Goal: Task Accomplishment & Management: Complete application form

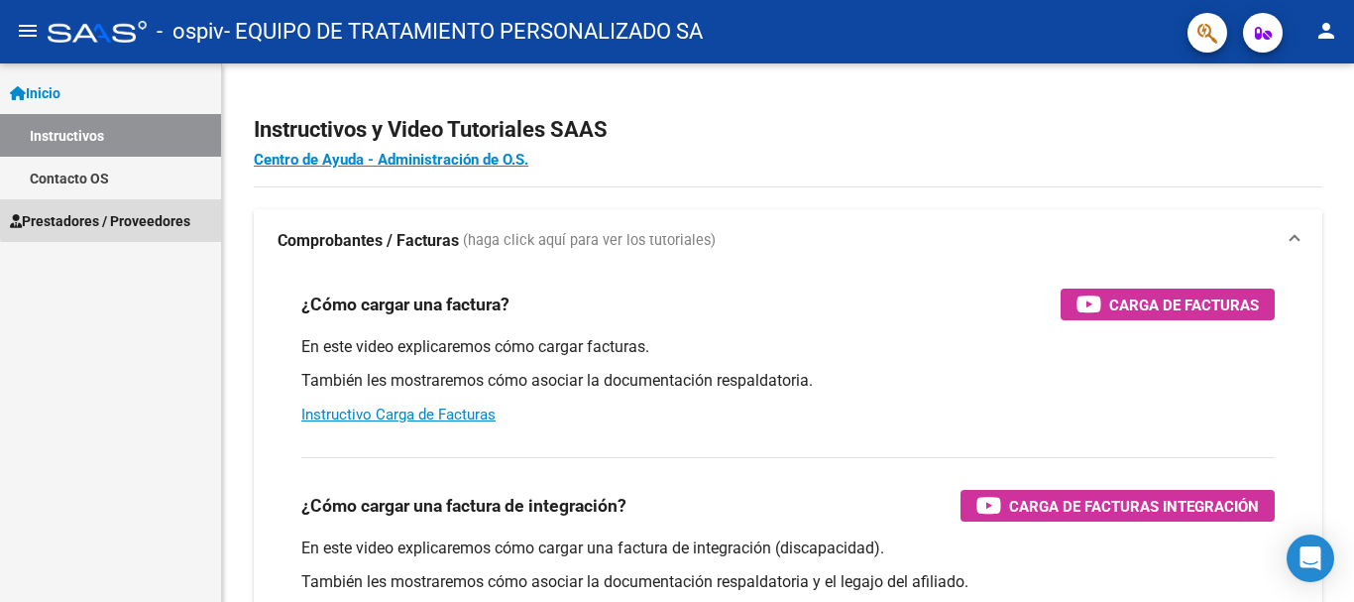
click at [176, 219] on span "Prestadores / Proveedores" at bounding box center [100, 221] width 180 height 22
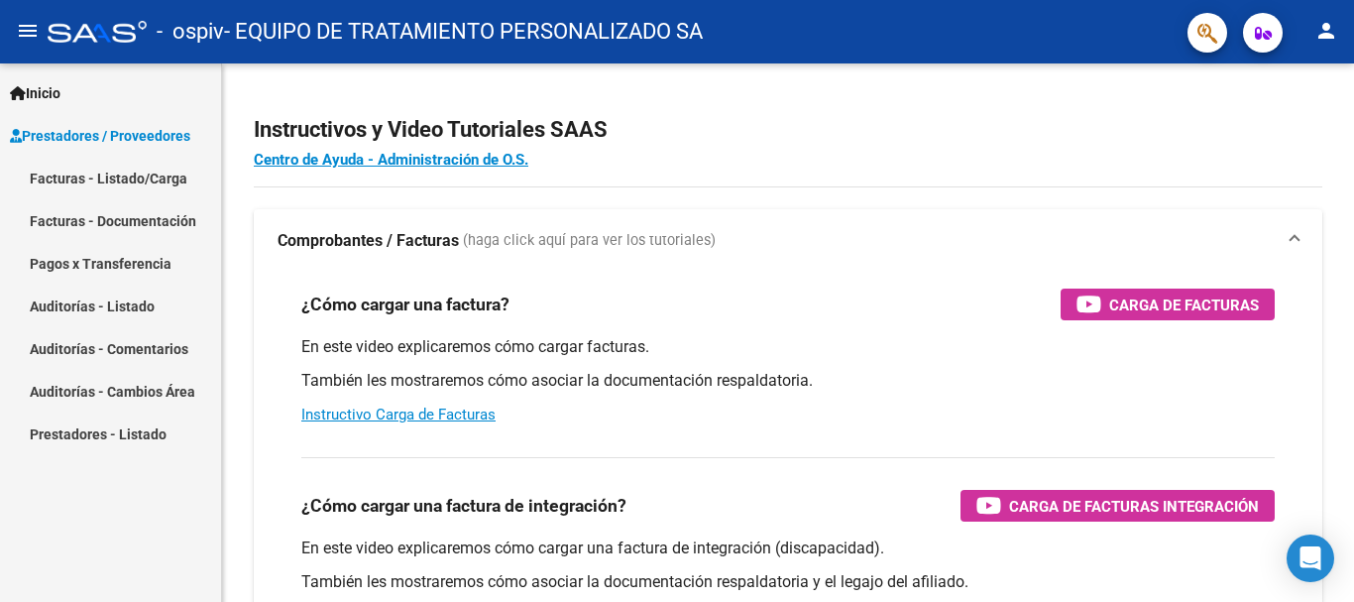
click at [176, 172] on link "Facturas - Listado/Carga" at bounding box center [110, 178] width 221 height 43
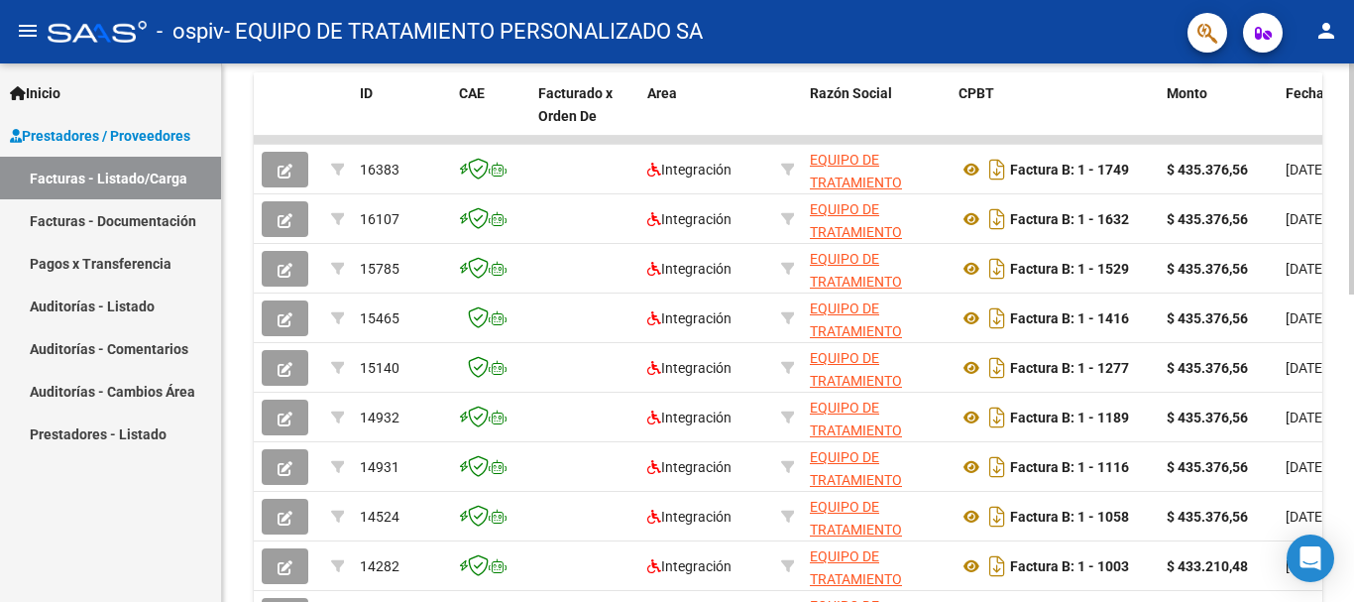
scroll to position [590, 0]
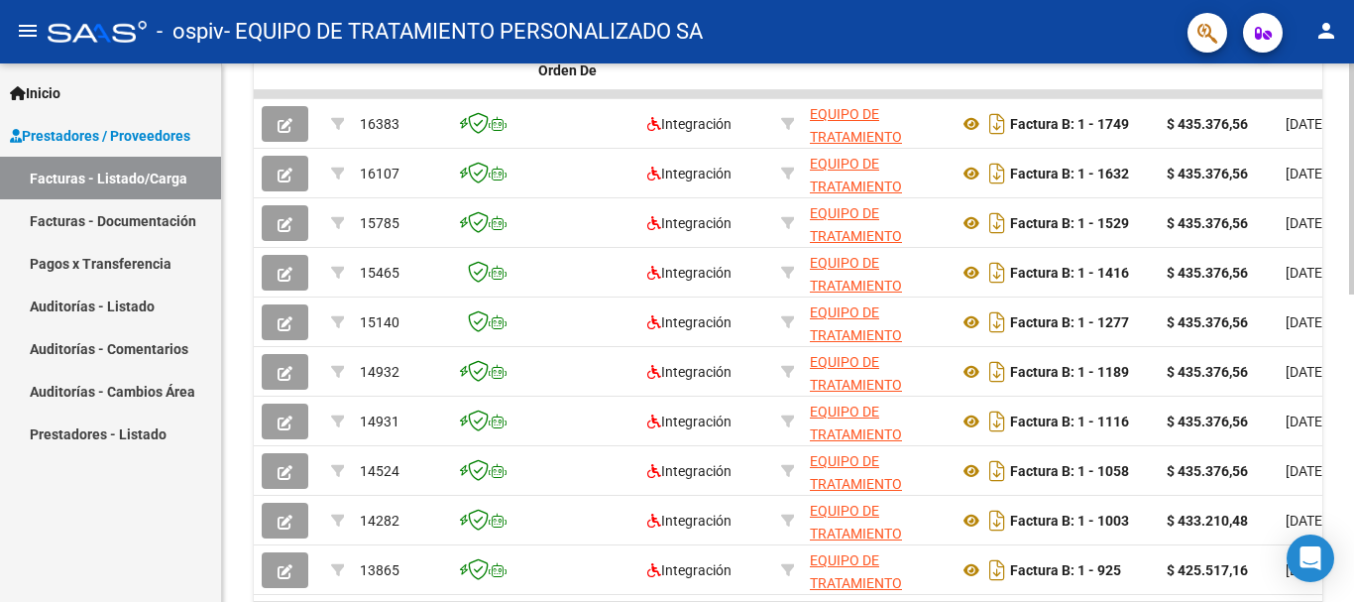
click at [1353, 428] on div at bounding box center [1351, 437] width 5 height 231
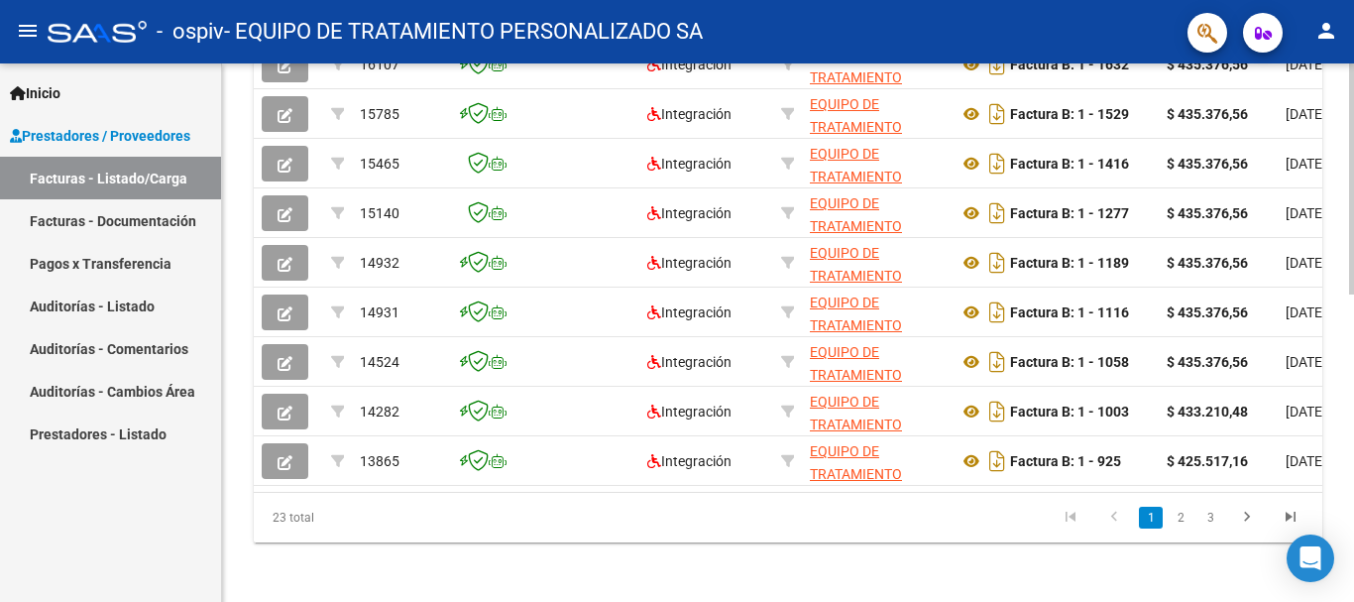
scroll to position [719, 0]
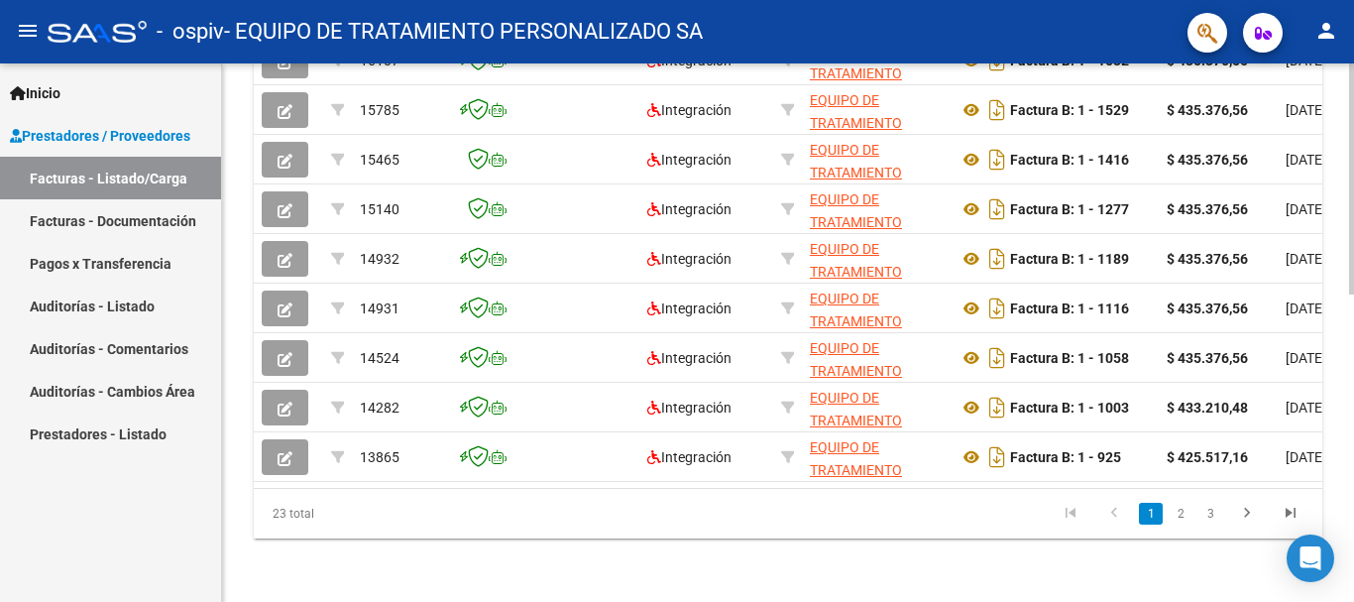
click at [1353, 420] on div at bounding box center [1351, 486] width 5 height 231
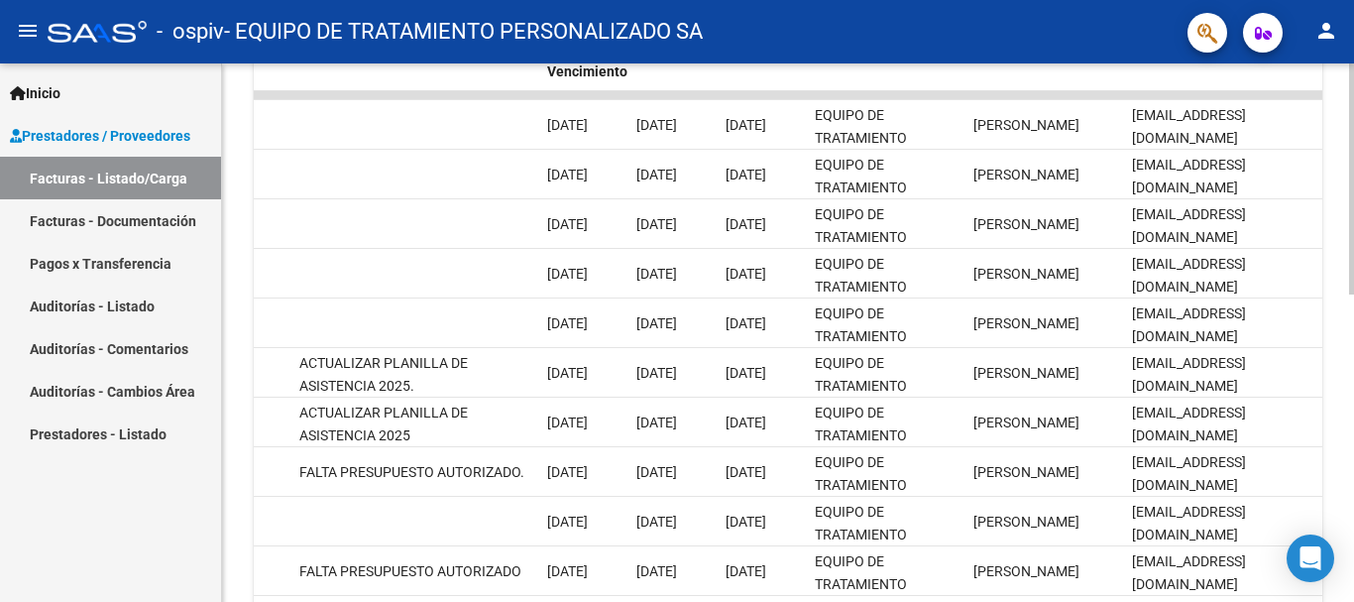
scroll to position [592, 0]
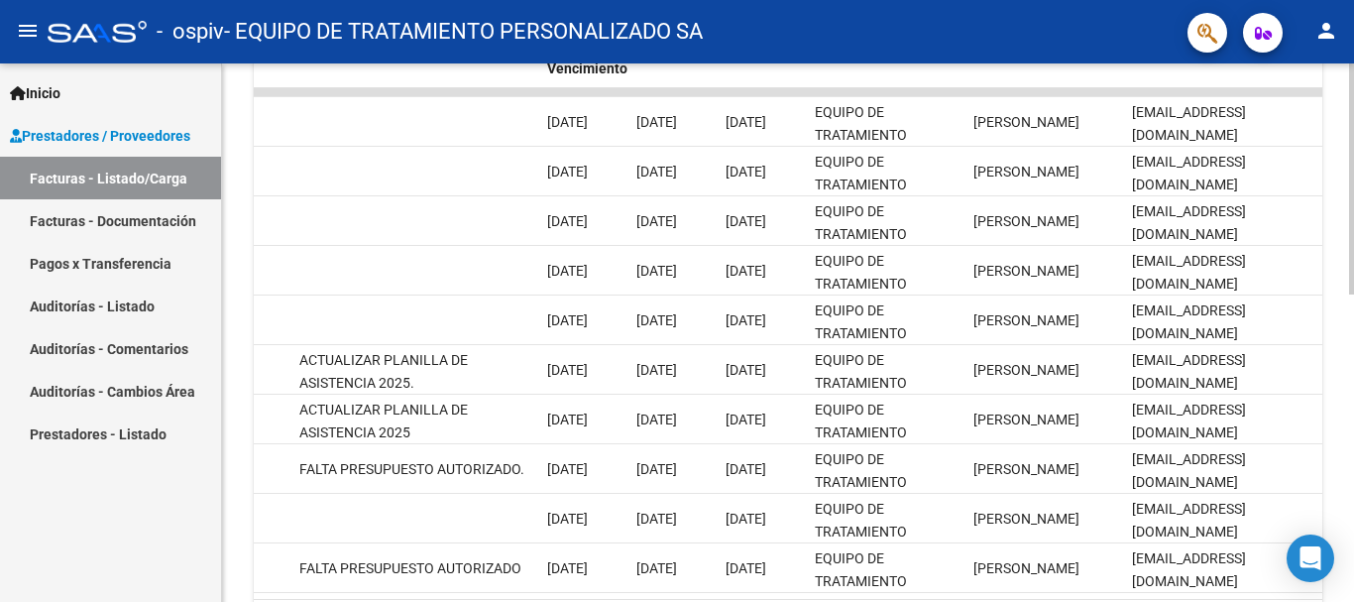
click at [1349, 331] on div at bounding box center [1351, 437] width 5 height 231
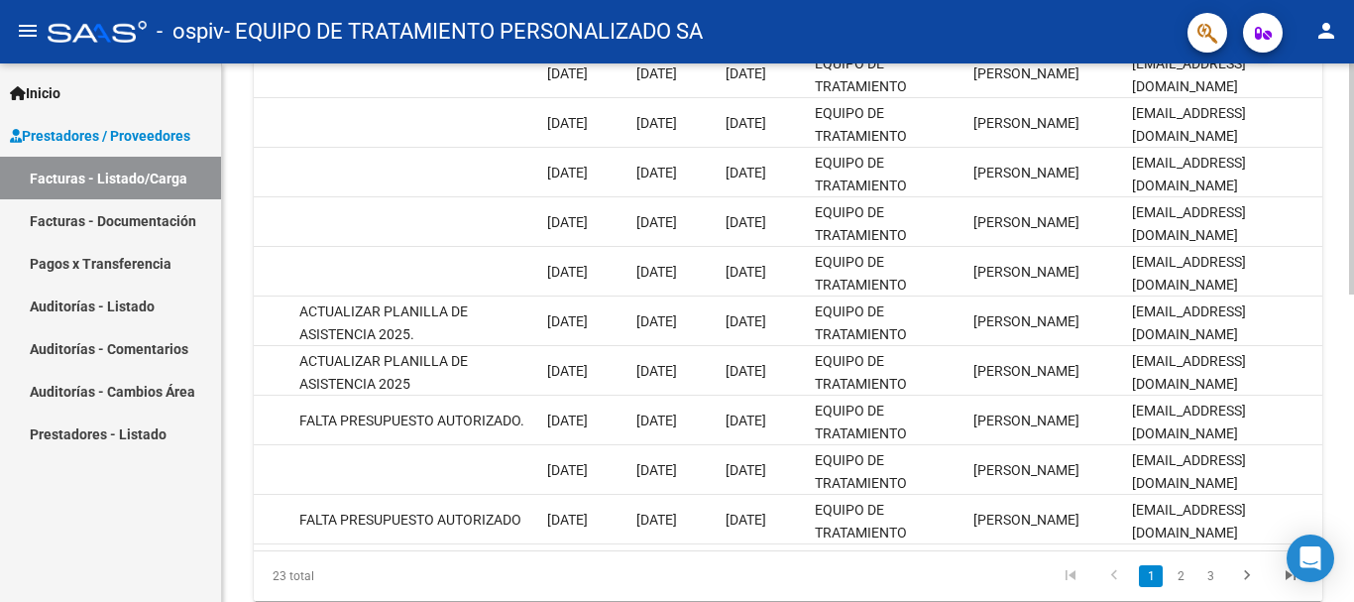
scroll to position [635, 0]
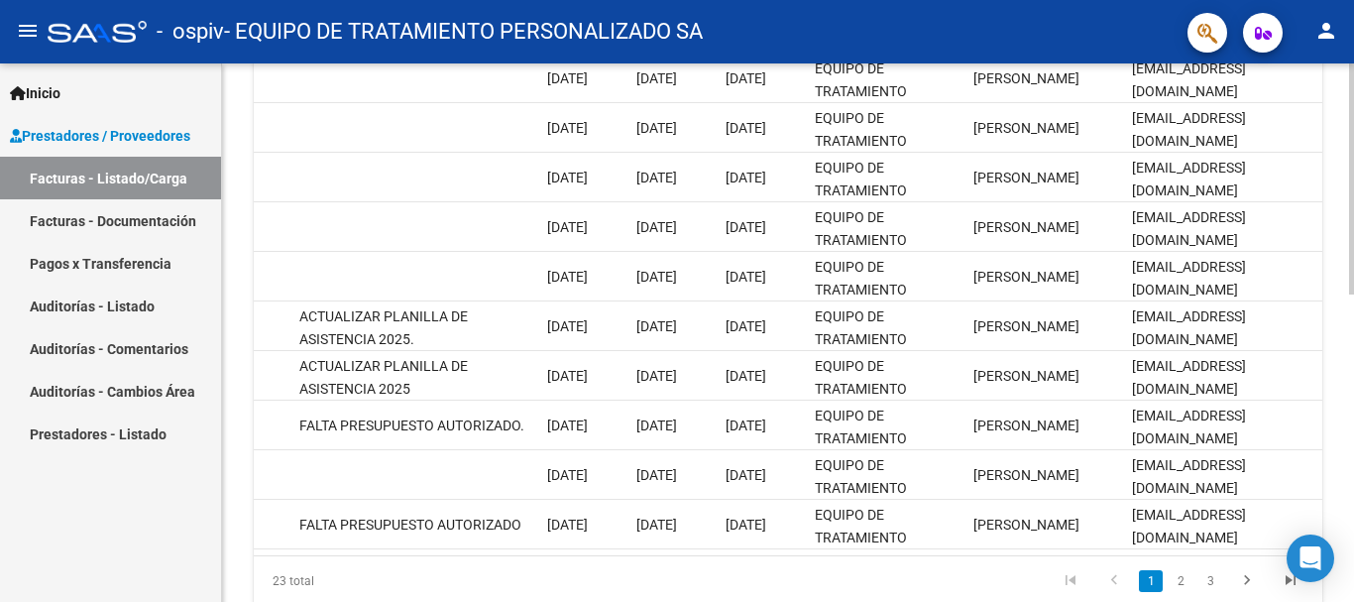
click at [1349, 350] on div at bounding box center [1351, 457] width 5 height 231
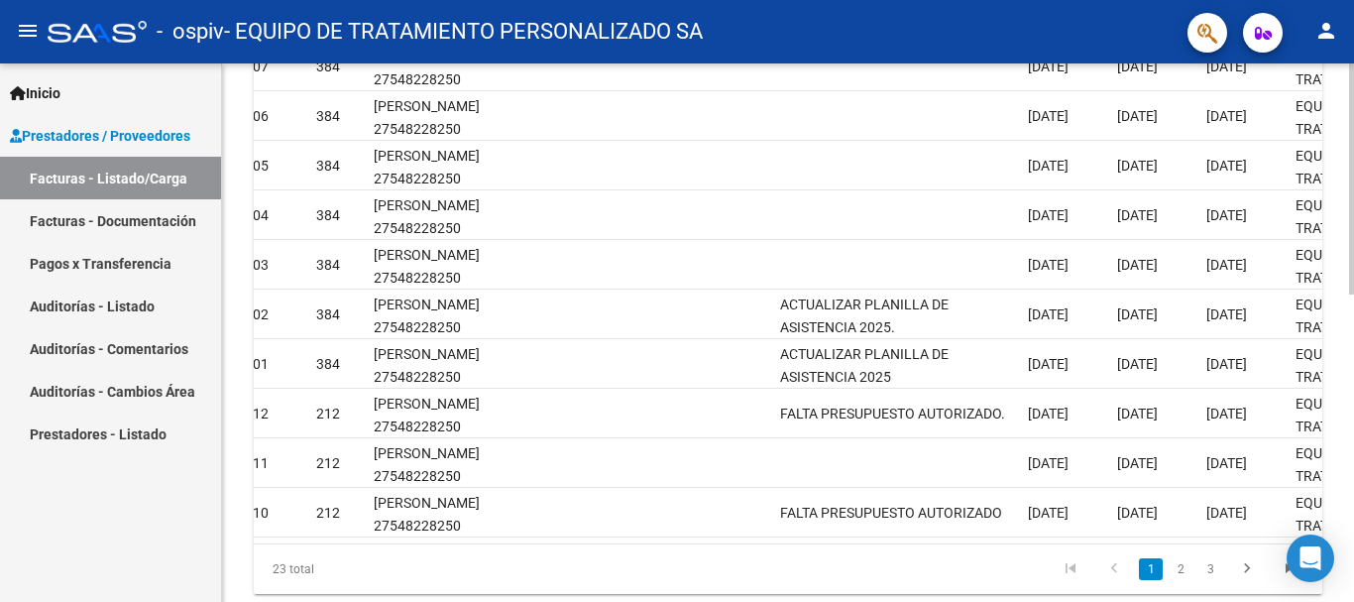
scroll to position [677, 0]
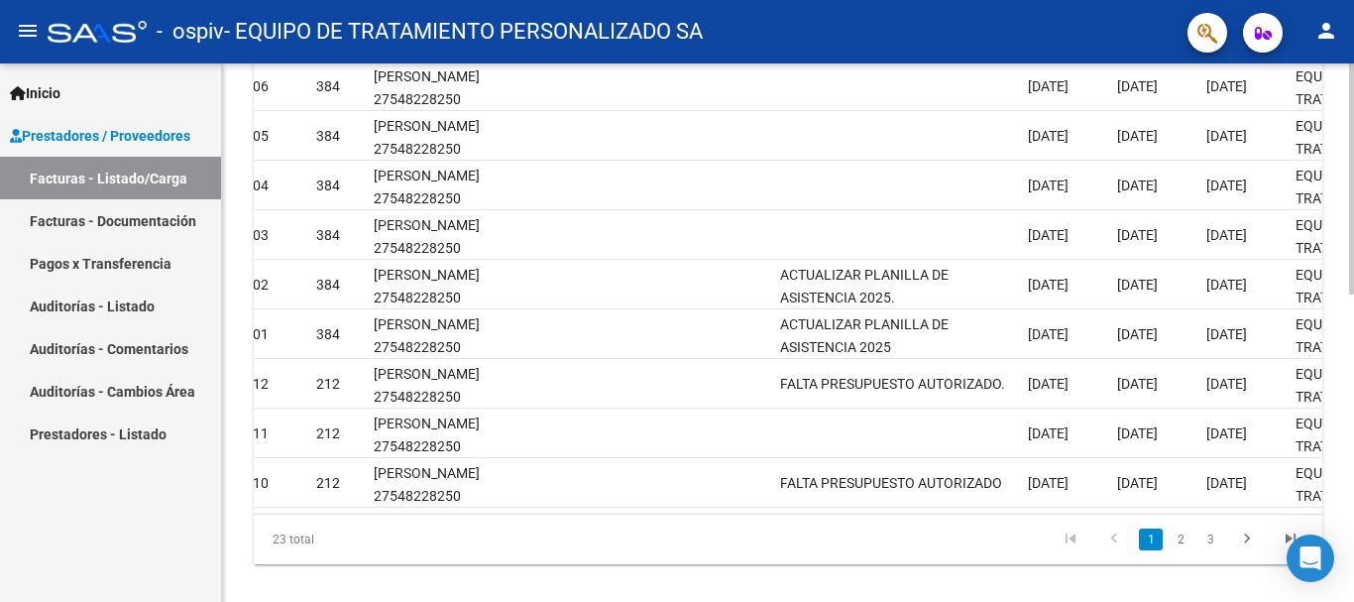
click at [1351, 424] on div at bounding box center [1351, 475] width 5 height 231
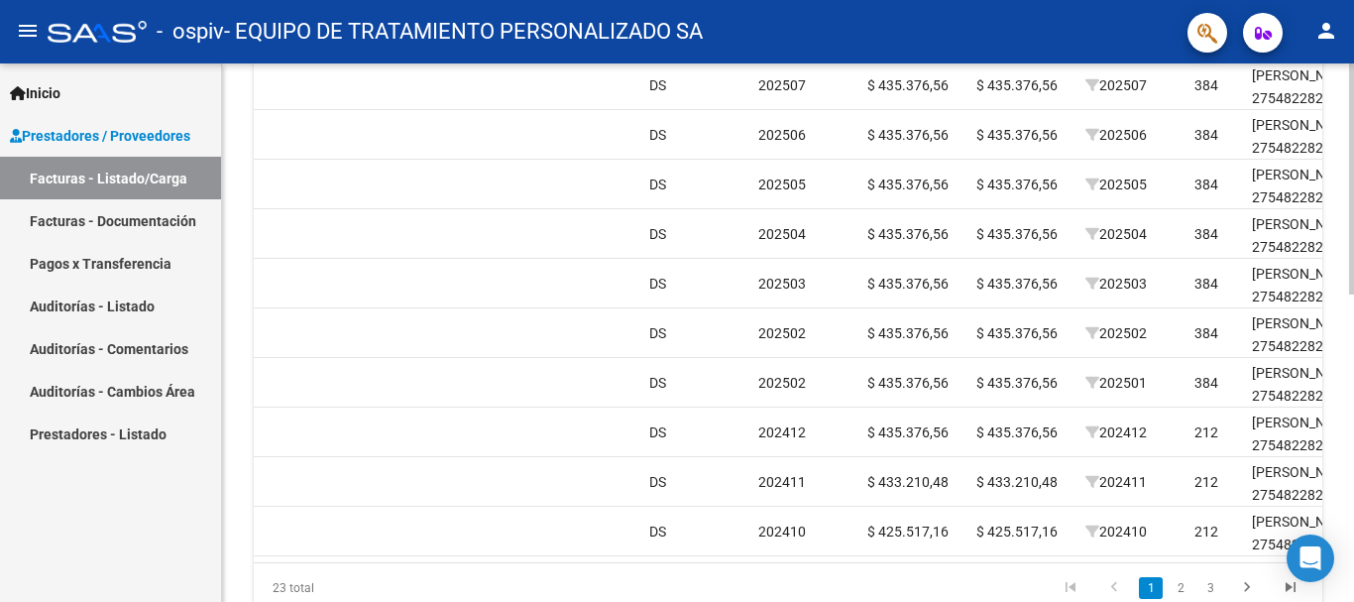
scroll to position [719, 0]
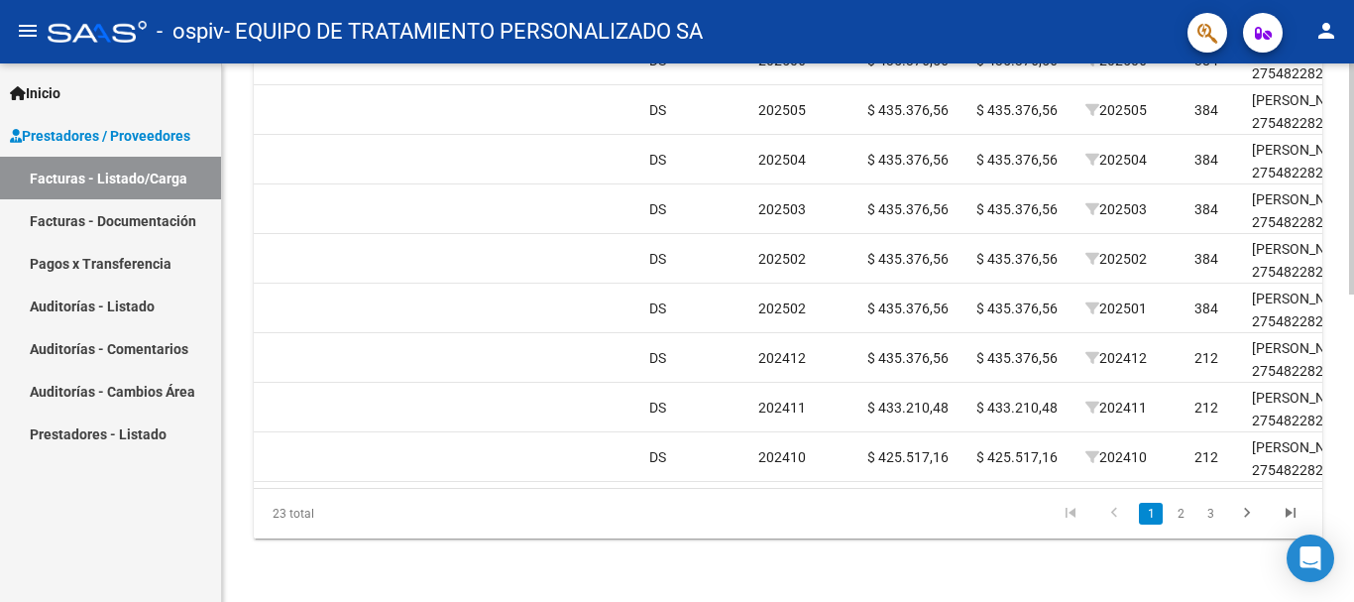
click at [1353, 480] on div at bounding box center [1351, 486] width 5 height 231
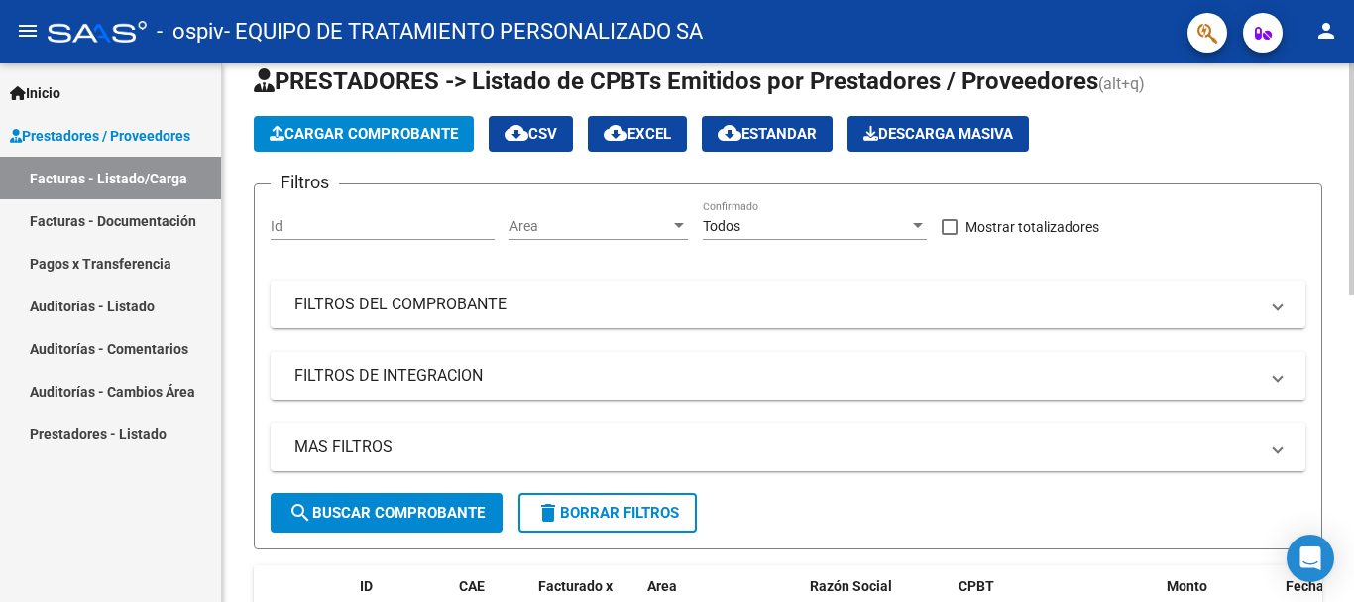
scroll to position [0, 0]
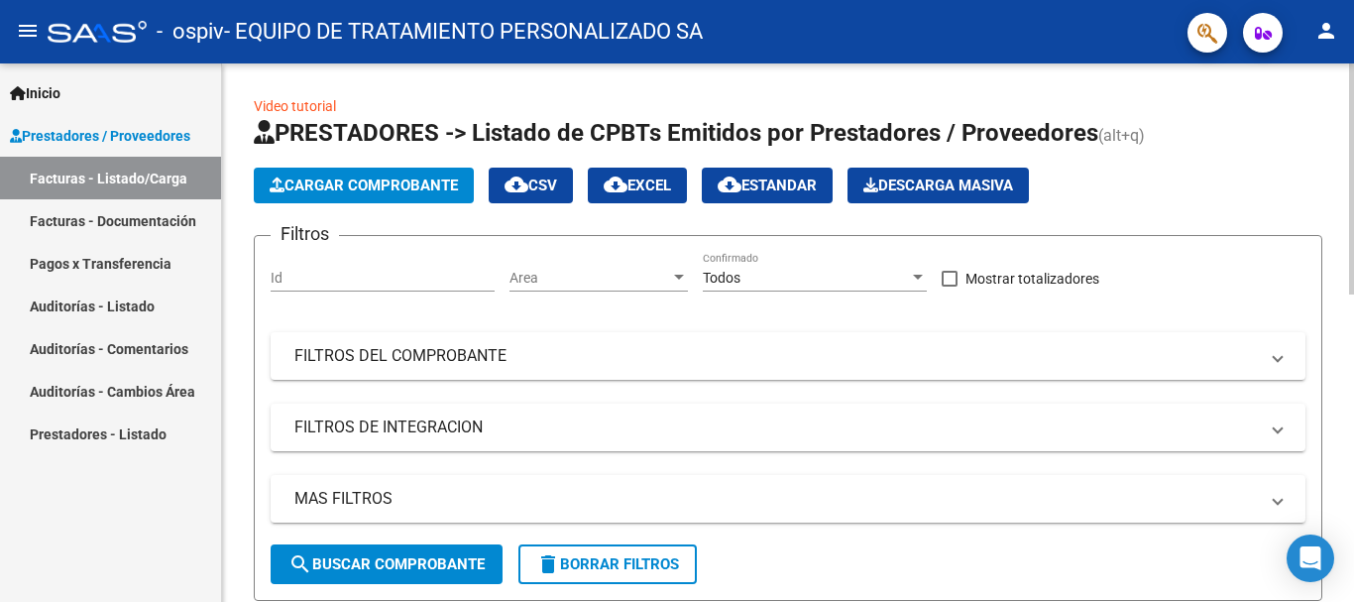
click at [375, 179] on span "Cargar Comprobante" at bounding box center [364, 185] width 188 height 18
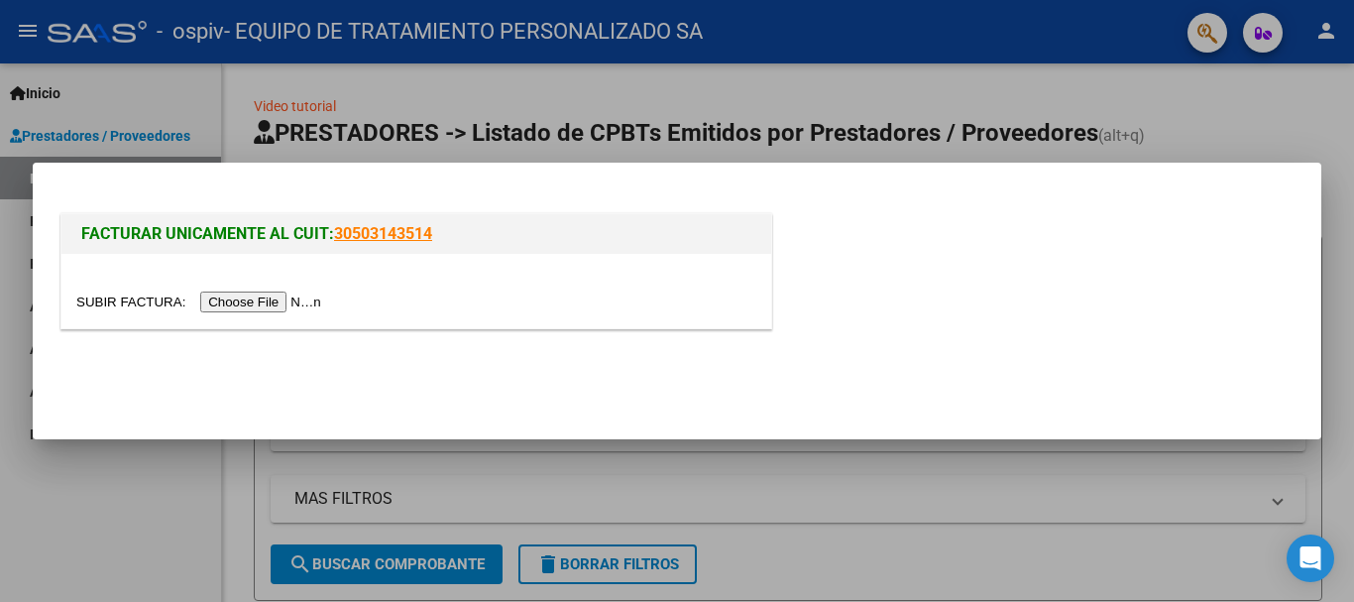
click at [279, 298] on input "file" at bounding box center [201, 301] width 251 height 21
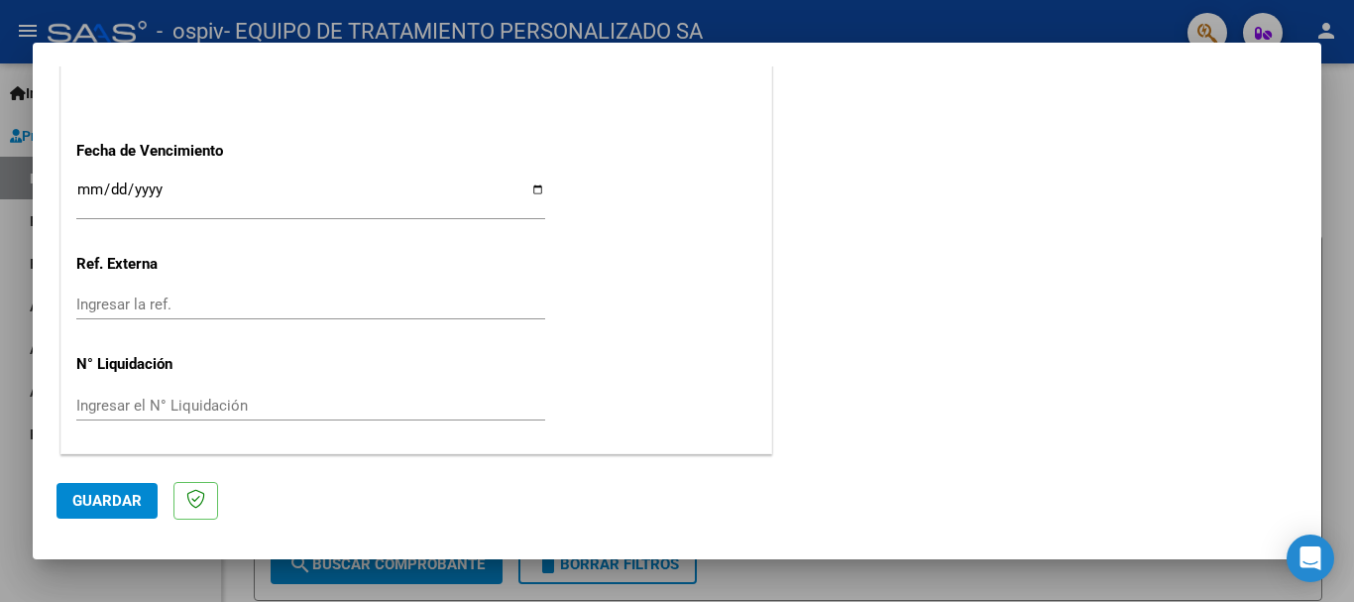
scroll to position [1339, 0]
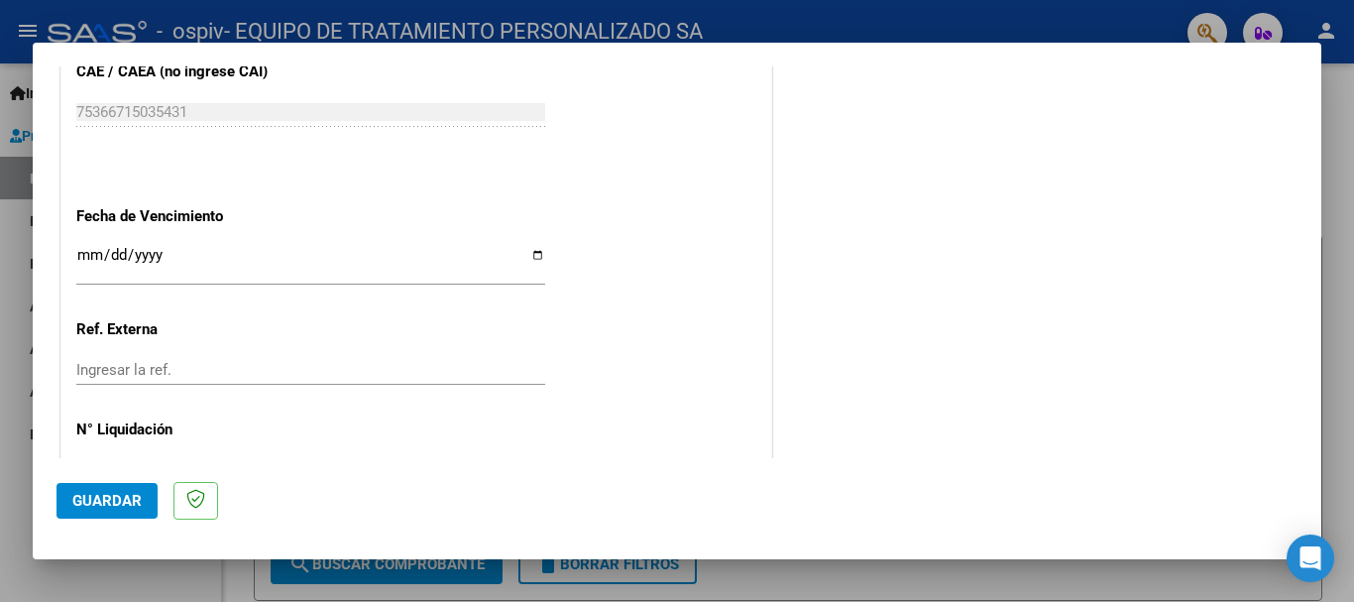
click at [531, 253] on input "Ingresar la fecha" at bounding box center [310, 263] width 469 height 32
type input "[DATE]"
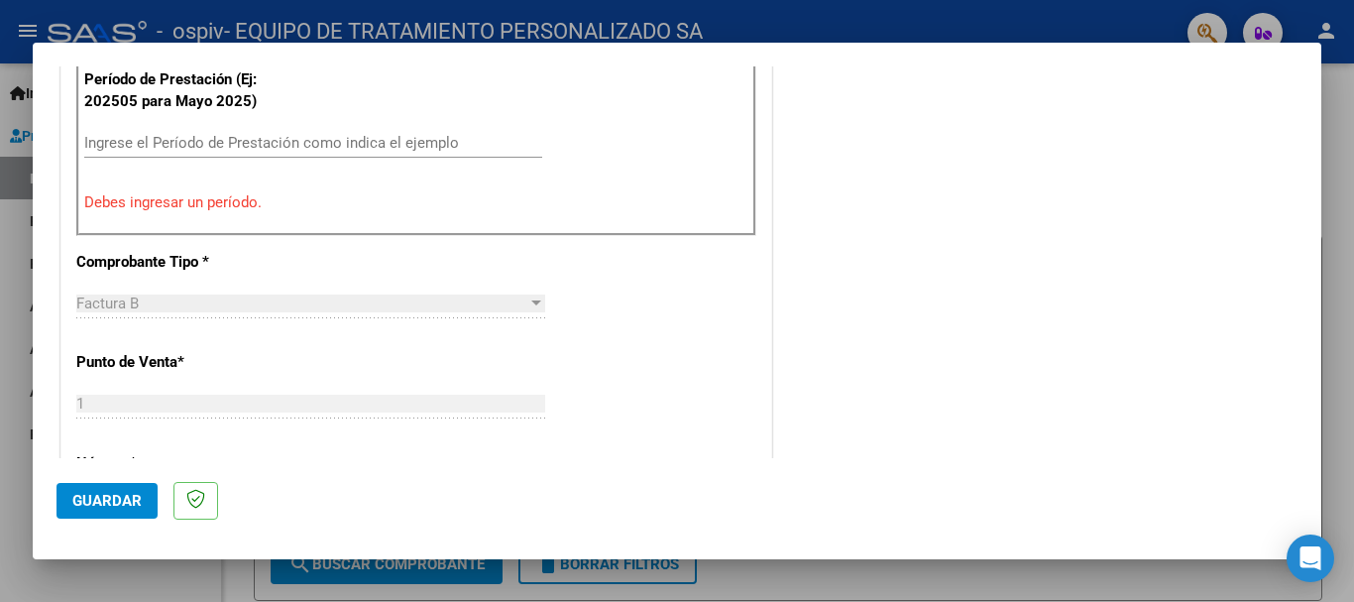
scroll to position [519, 0]
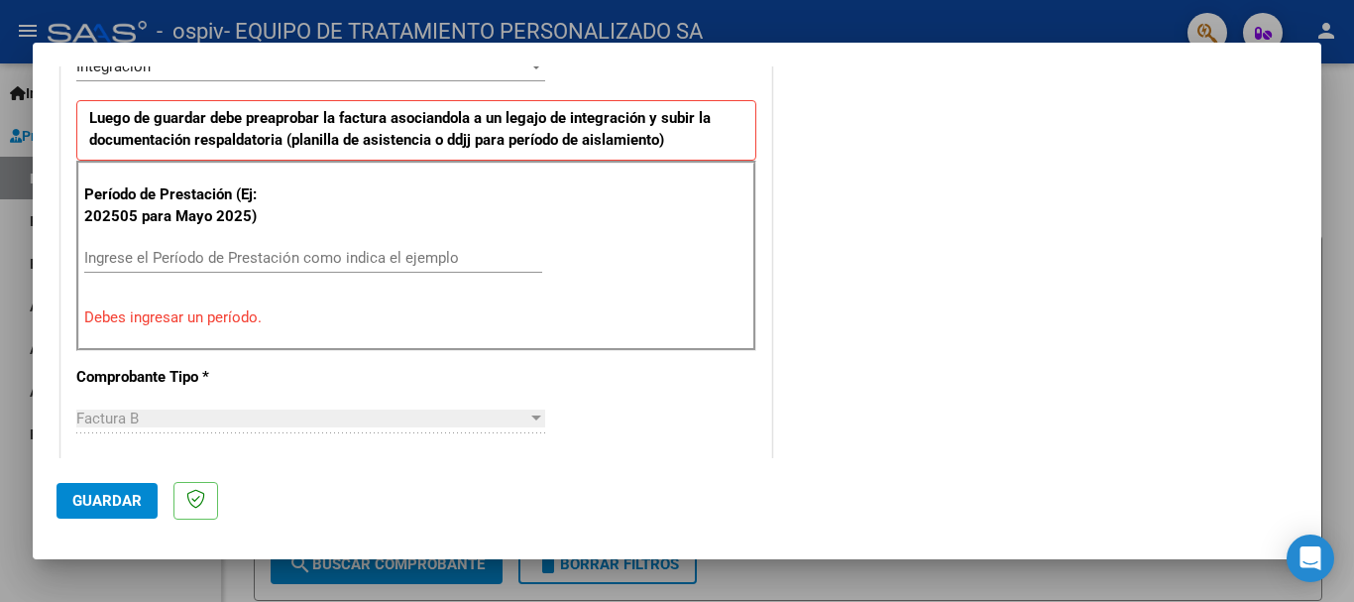
click at [396, 257] on input "Ingrese el Período de Prestación como indica el ejemplo" at bounding box center [313, 258] width 458 height 18
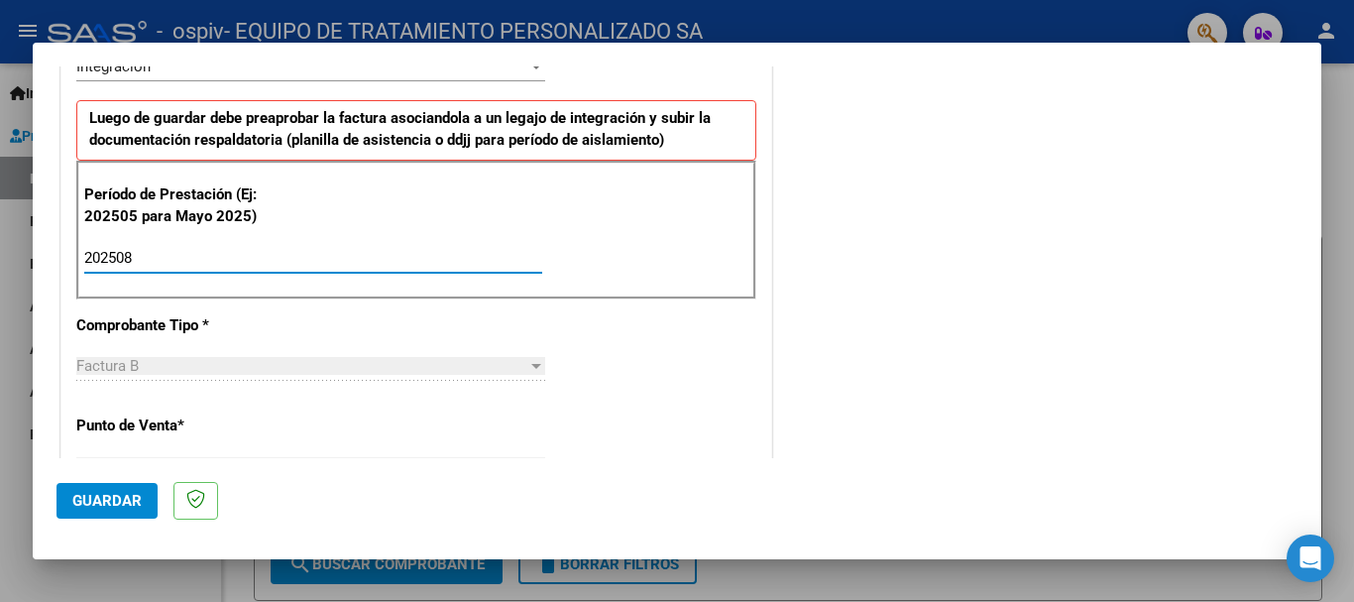
type input "202508"
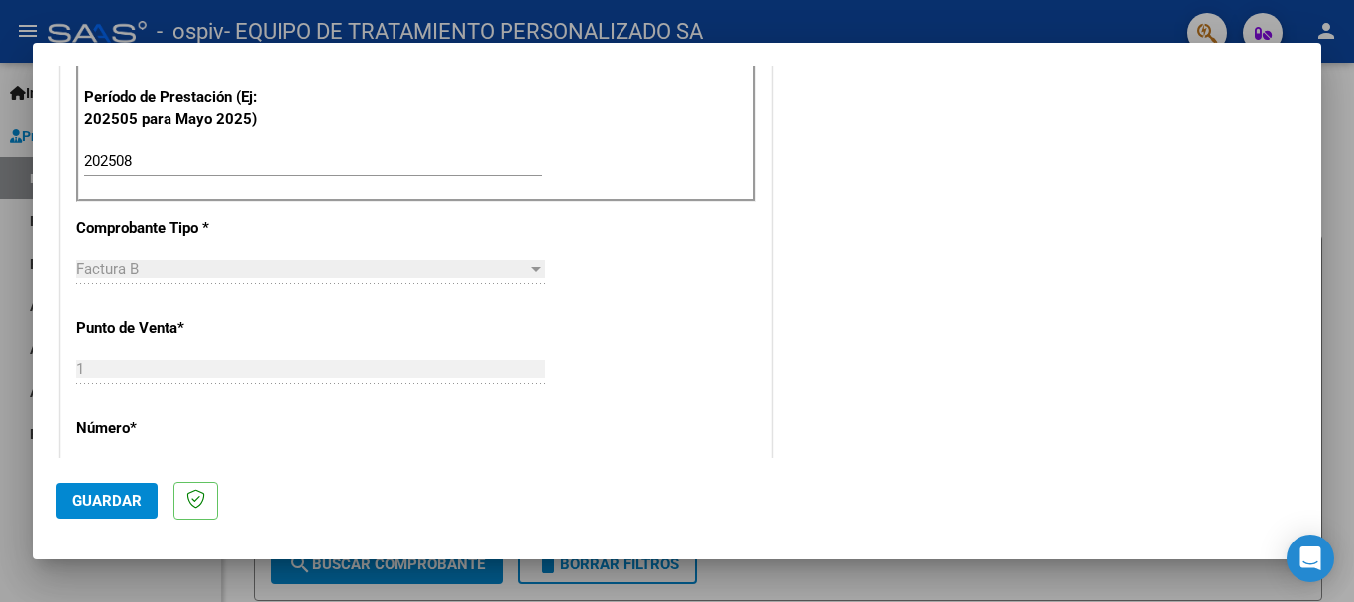
scroll to position [563, 0]
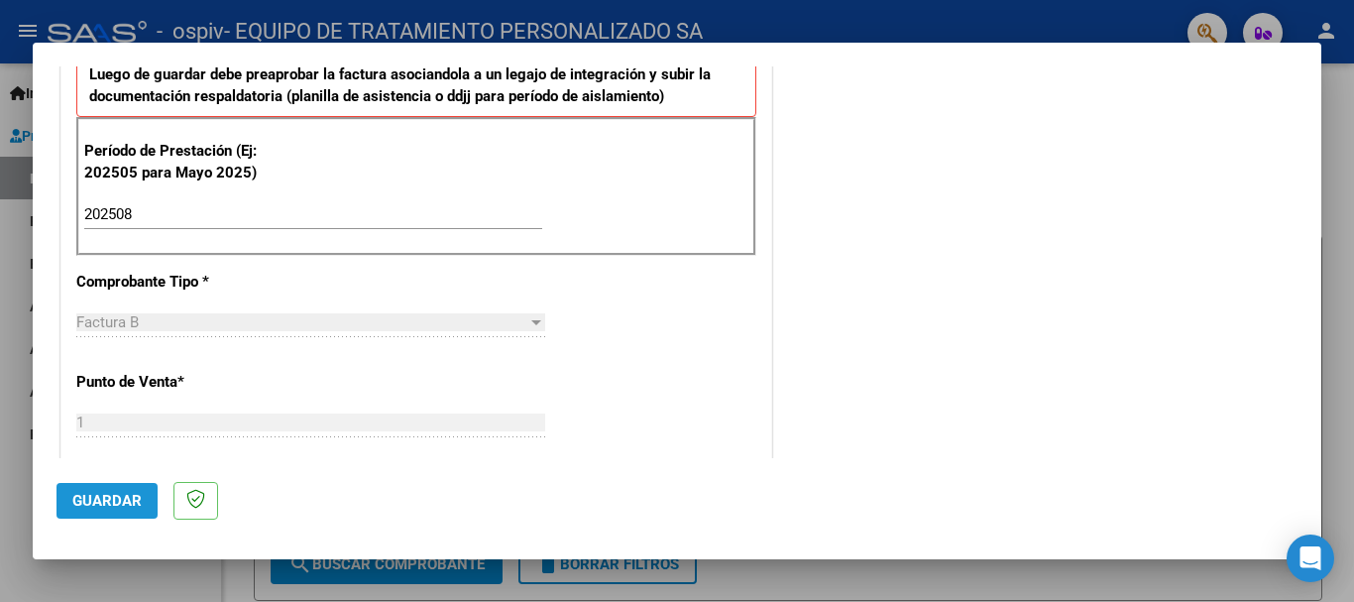
click at [108, 499] on span "Guardar" at bounding box center [106, 501] width 69 height 18
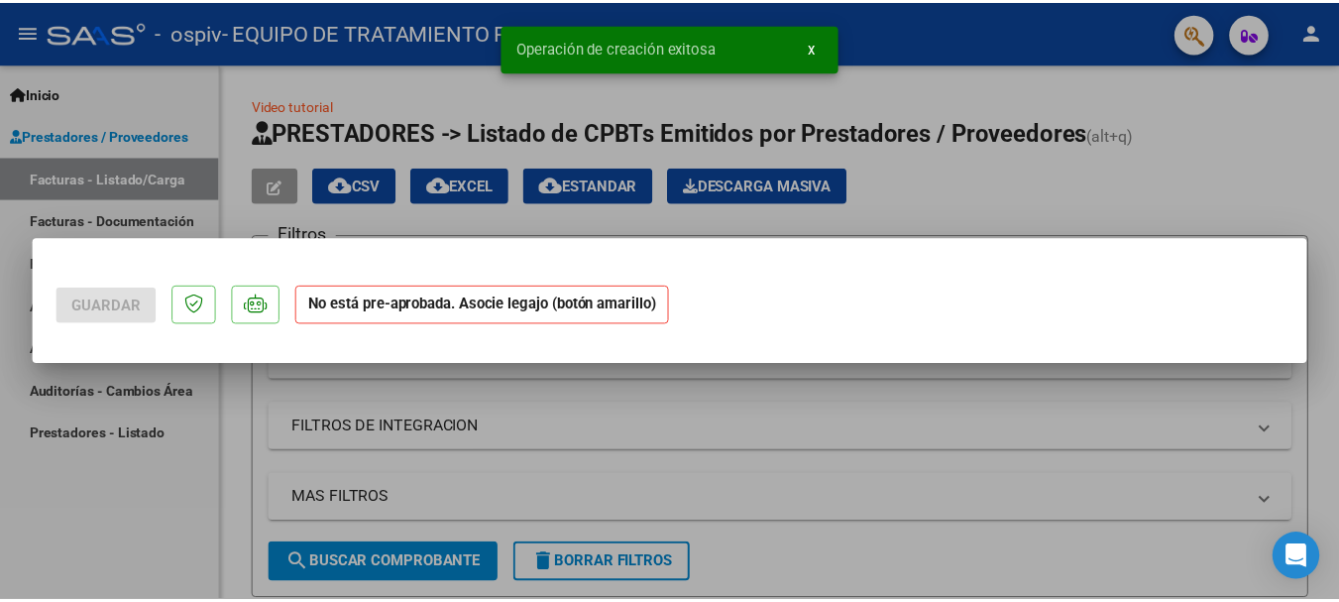
scroll to position [0, 0]
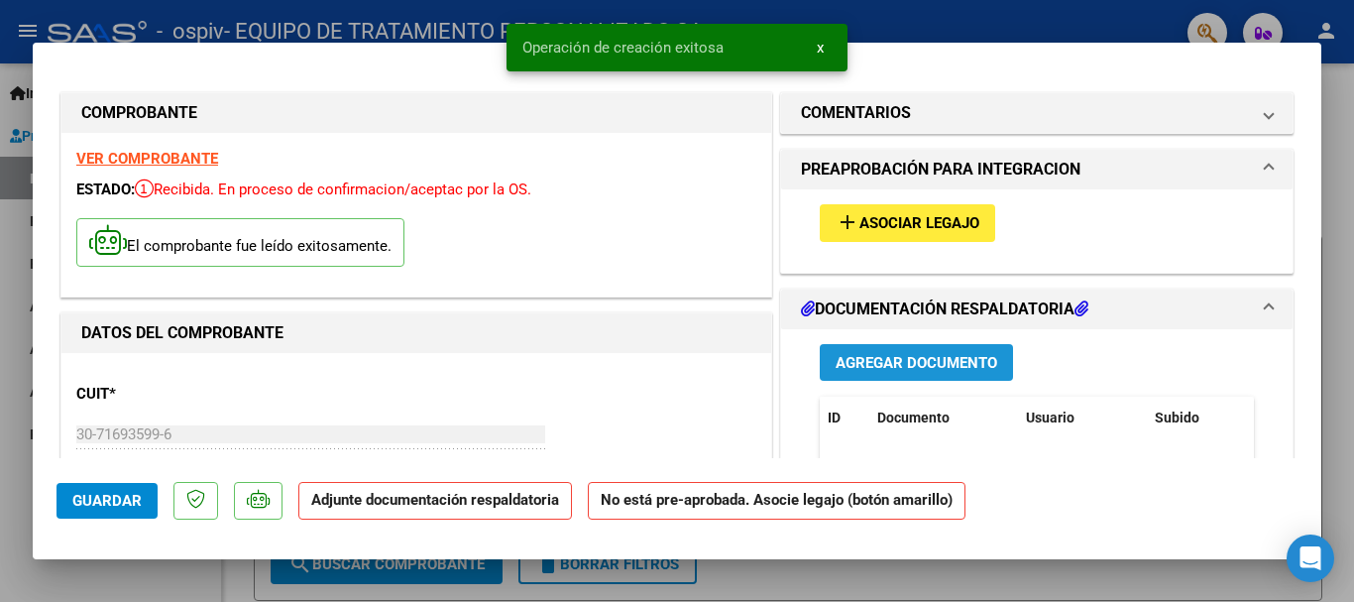
click at [881, 359] on span "Agregar Documento" at bounding box center [917, 363] width 162 height 18
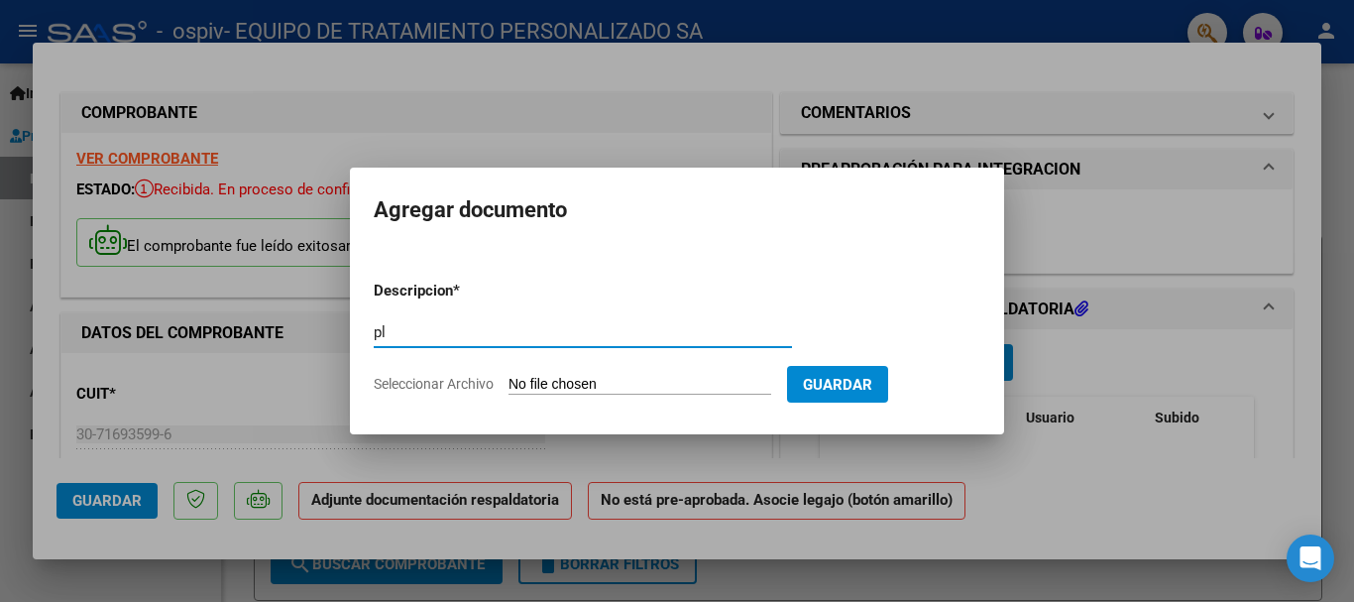
type input "p"
type input "ASISTENCIA [PERSON_NAME][DATE]"
click at [614, 383] on input "Seleccionar Archivo" at bounding box center [639, 385] width 263 height 19
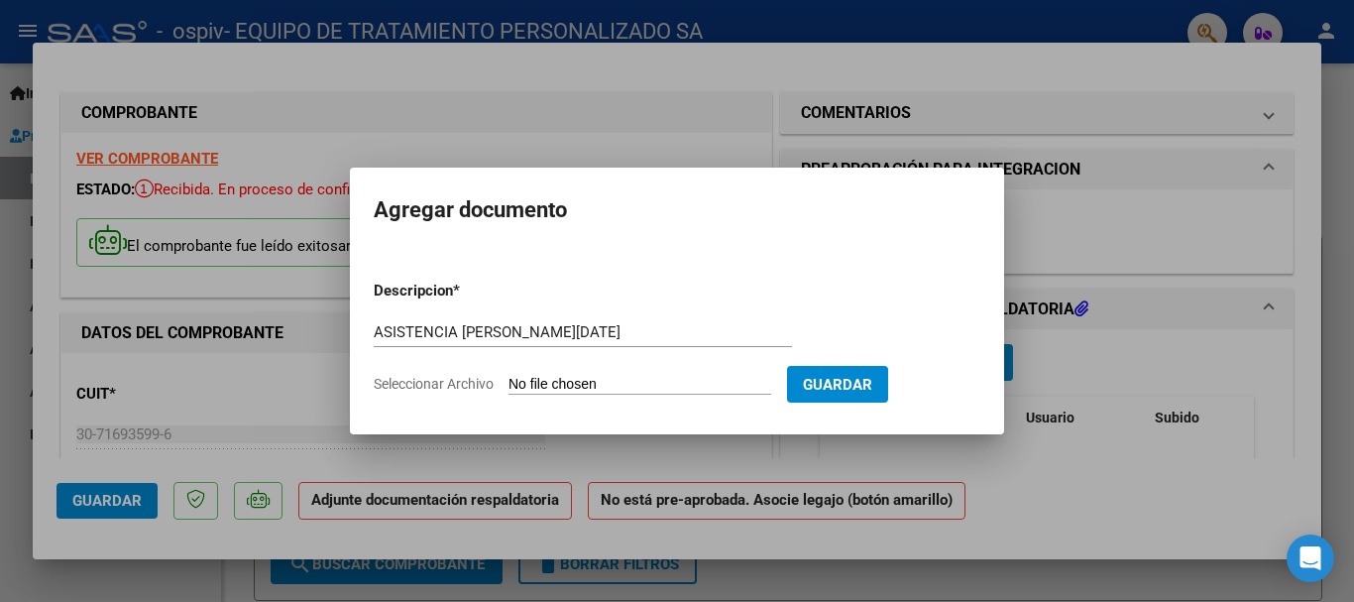
type input "C:\fakepath\[PERSON_NAME] ASIST MOD [DATE].pdf"
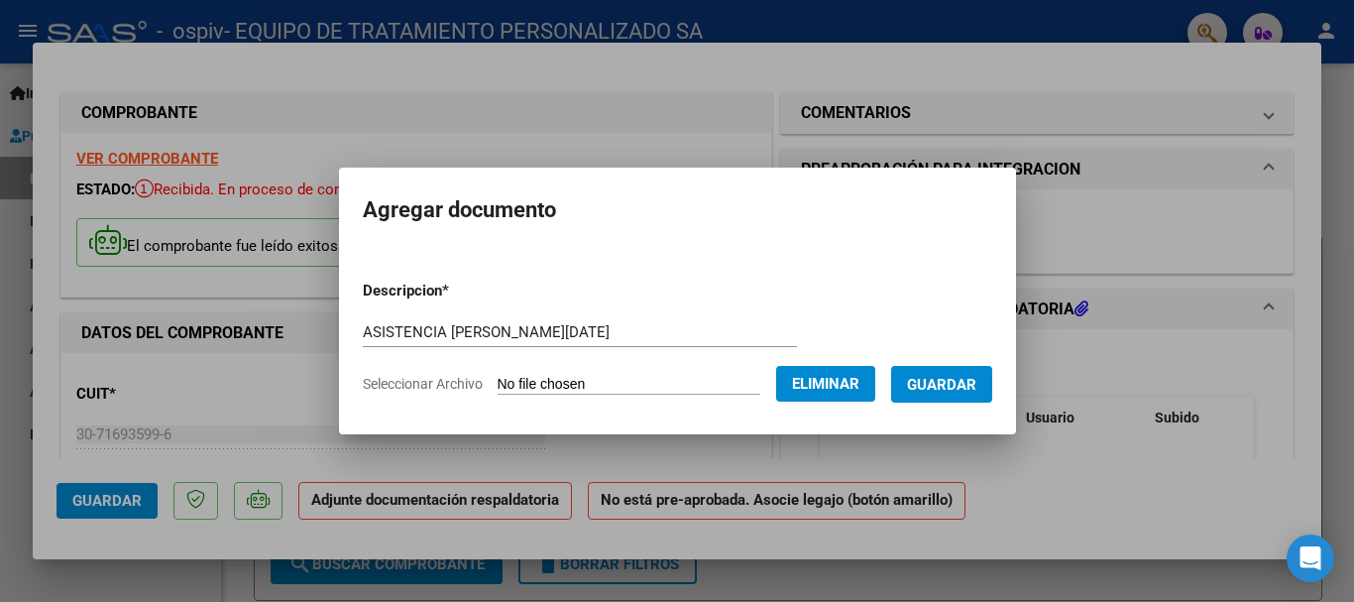
click at [962, 380] on span "Guardar" at bounding box center [941, 385] width 69 height 18
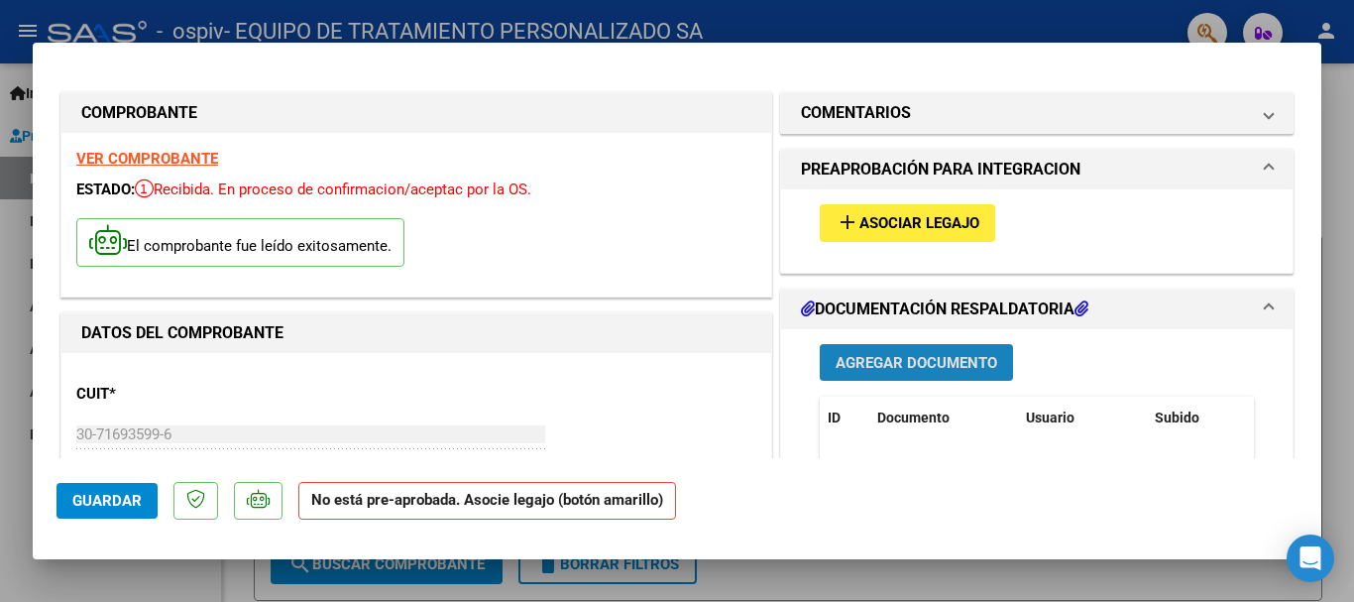
click at [910, 356] on span "Agregar Documento" at bounding box center [917, 363] width 162 height 18
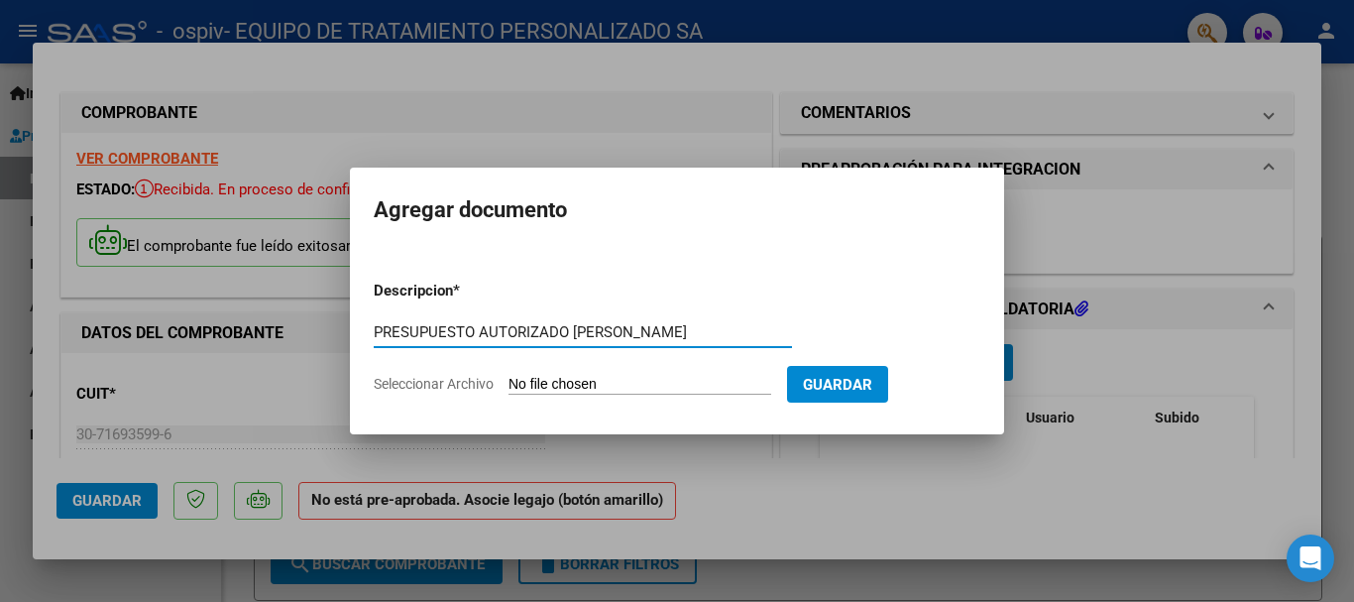
type input "PRESUPUESTO AUTORIZADO [PERSON_NAME]"
click at [585, 387] on input "Seleccionar Archivo" at bounding box center [639, 385] width 263 height 19
type input "C:\fakepath\[PERSON_NAME] AUTORIZACION 2025.pdf"
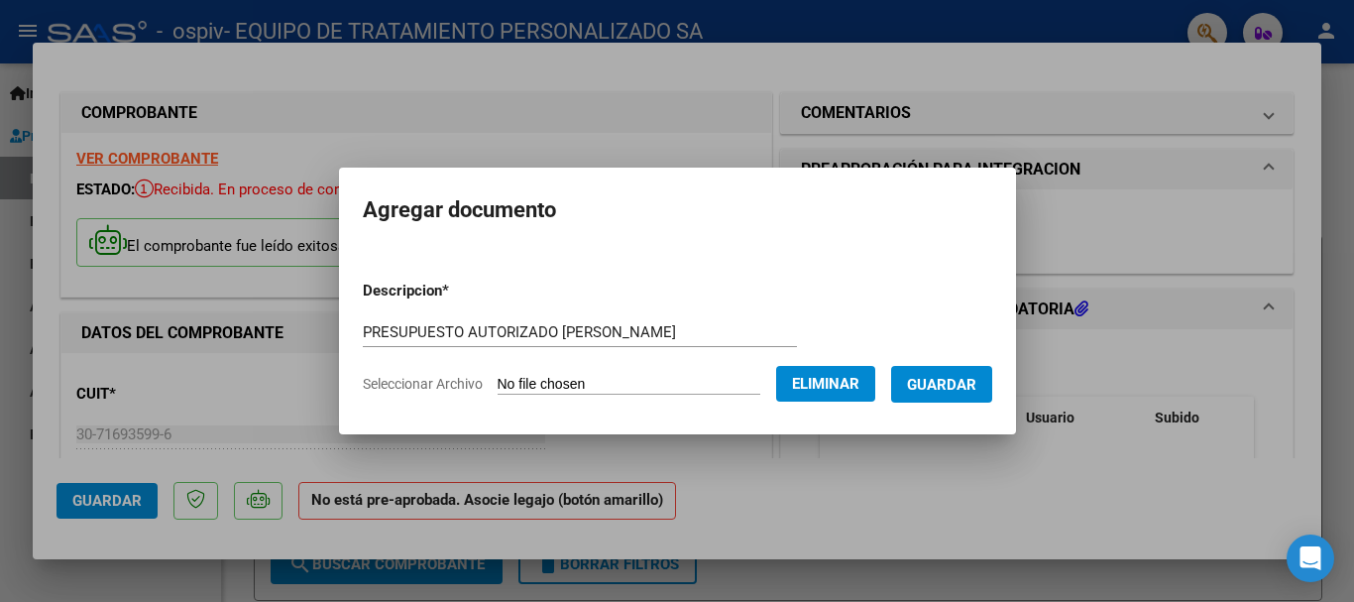
click at [955, 380] on span "Guardar" at bounding box center [941, 385] width 69 height 18
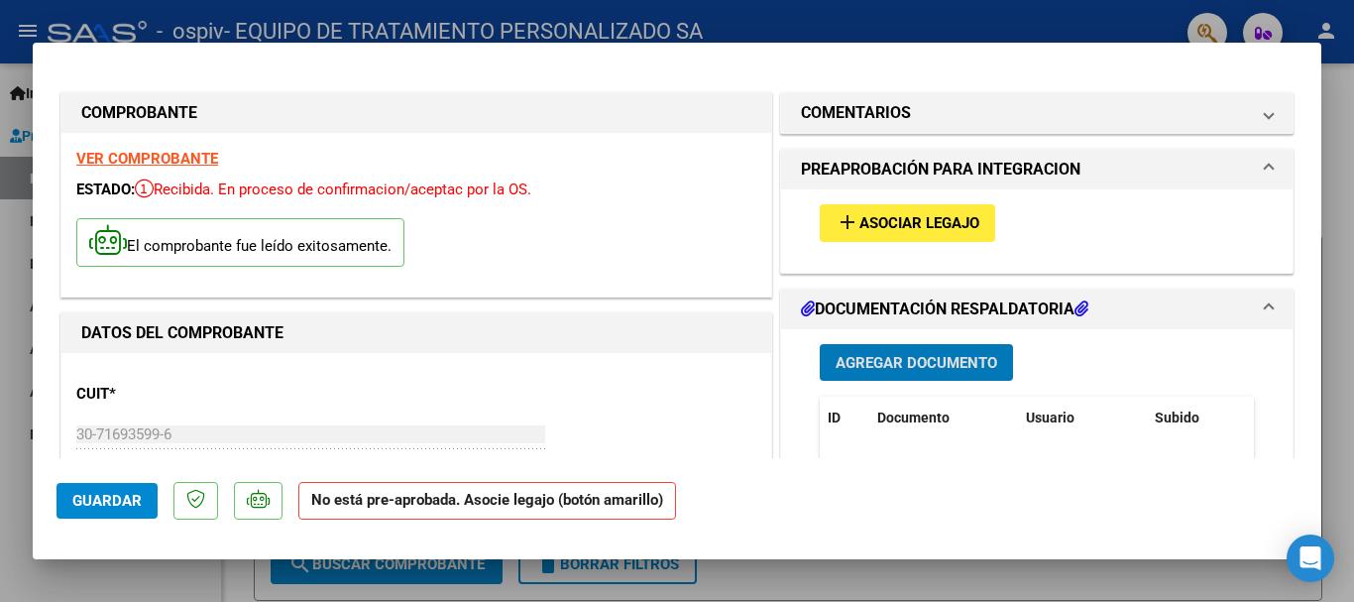
click at [937, 219] on span "Asociar Legajo" at bounding box center [919, 224] width 120 height 18
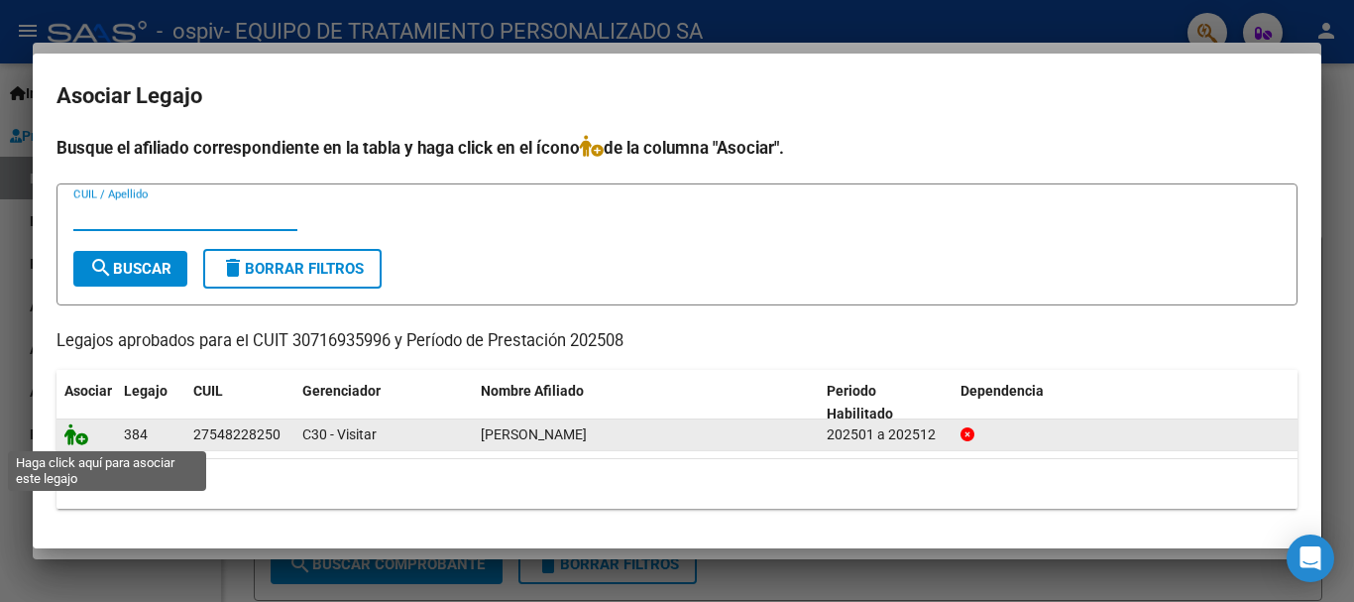
click at [71, 435] on icon at bounding box center [76, 434] width 24 height 22
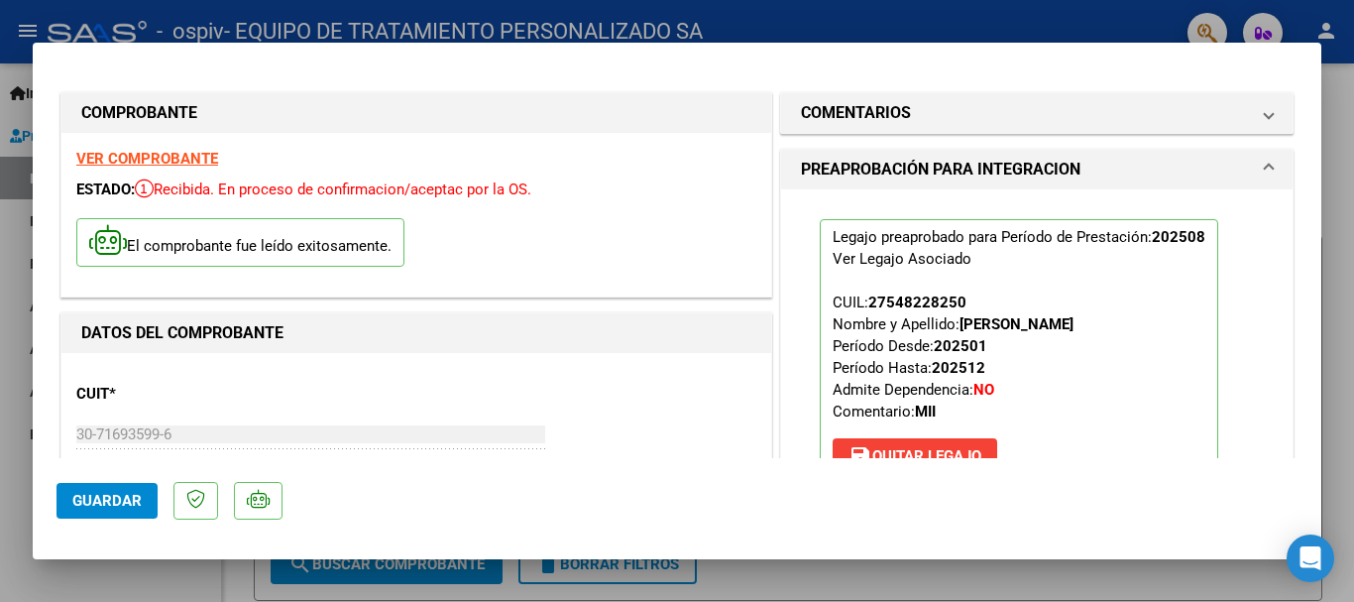
click at [1342, 234] on div at bounding box center [677, 301] width 1354 height 602
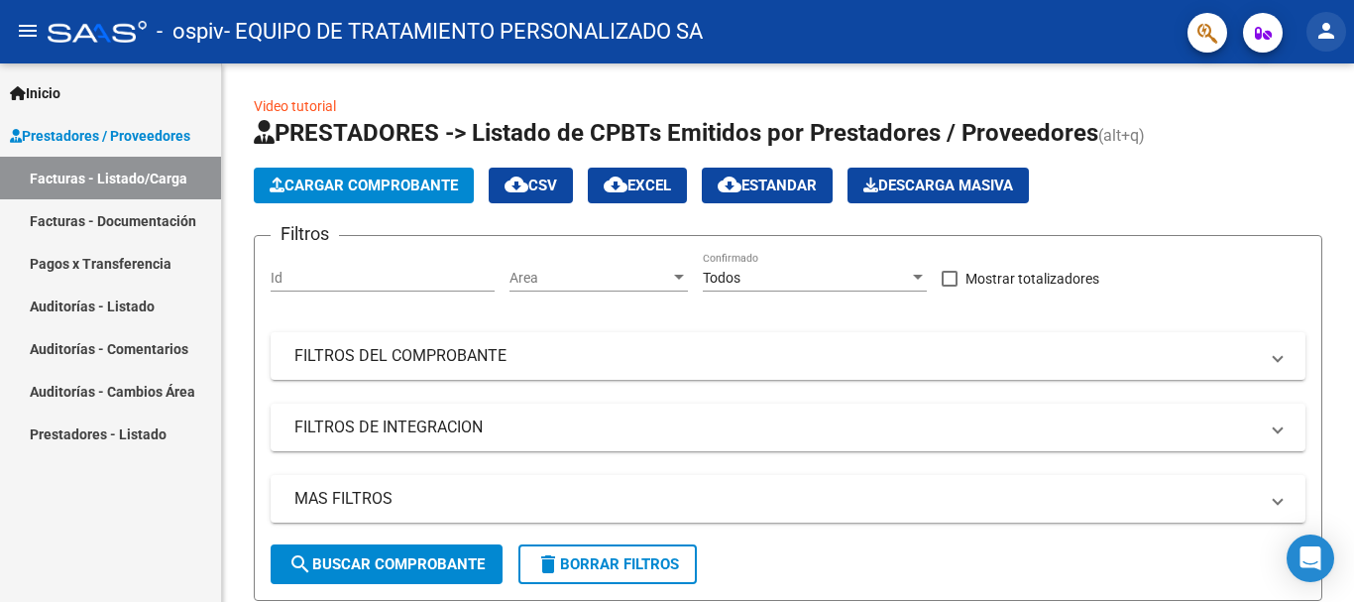
click at [1326, 35] on mat-icon "person" at bounding box center [1326, 31] width 24 height 24
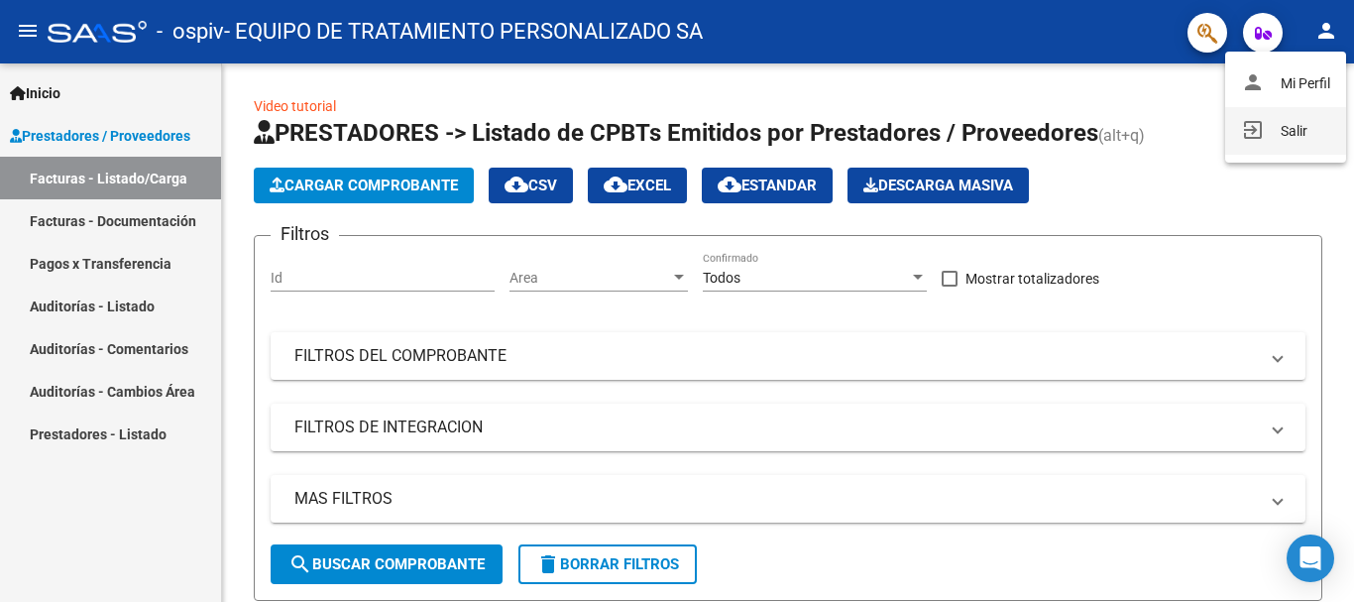
click at [1293, 125] on button "exit_to_app Salir" at bounding box center [1285, 131] width 121 height 48
